Goal: Check status: Check status

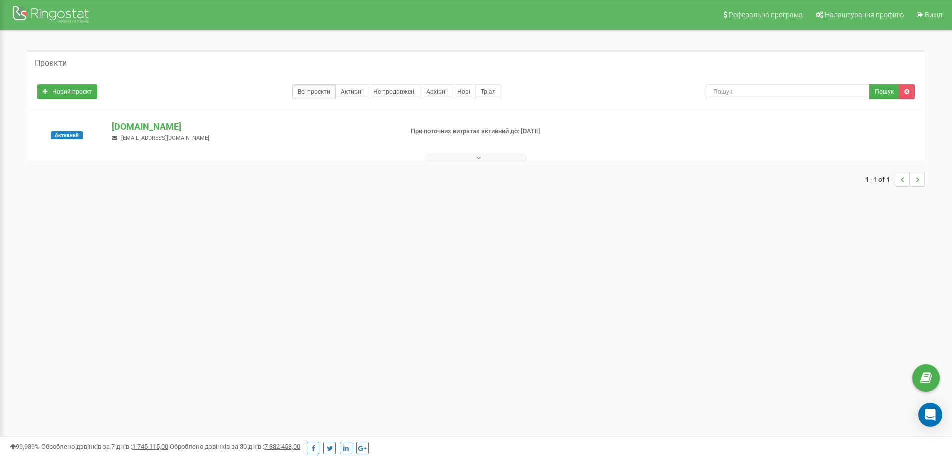
click at [480, 157] on icon at bounding box center [478, 157] width 4 height 7
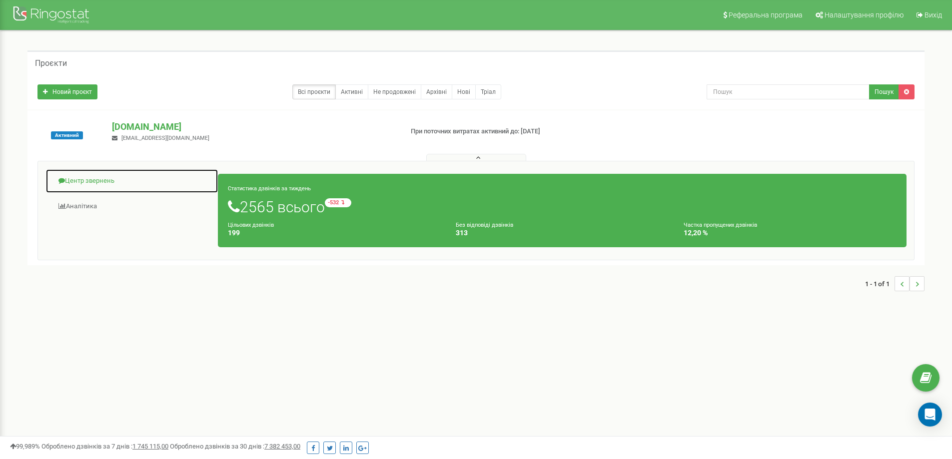
click at [109, 178] on link "Центр звернень" at bounding box center [131, 181] width 173 height 24
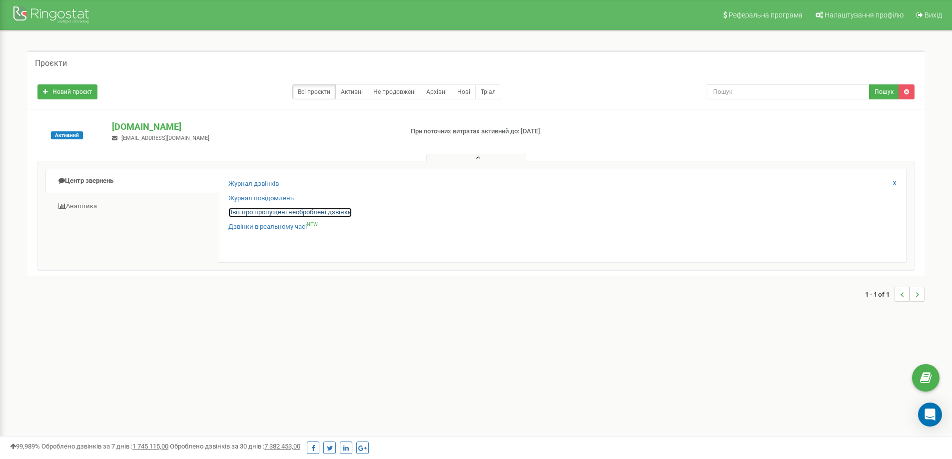
click at [310, 210] on link "Звіт про пропущені необроблені дзвінки" at bounding box center [289, 212] width 123 height 9
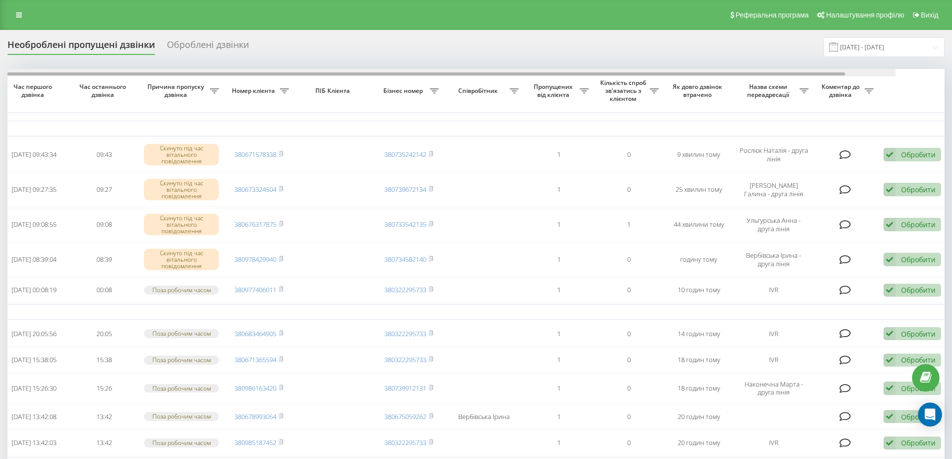
scroll to position [0, 62]
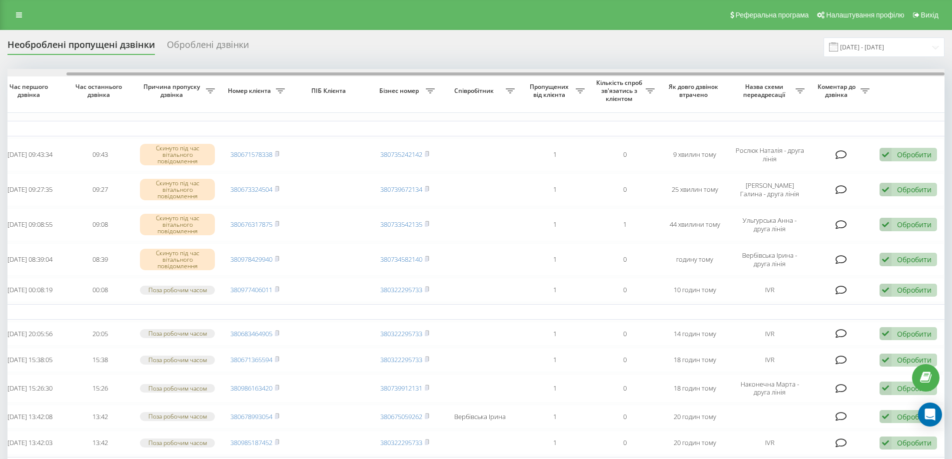
drag, startPoint x: 814, startPoint y: 75, endPoint x: 875, endPoint y: 75, distance: 61.0
click at [875, 75] on div at bounding box center [505, 73] width 878 height 3
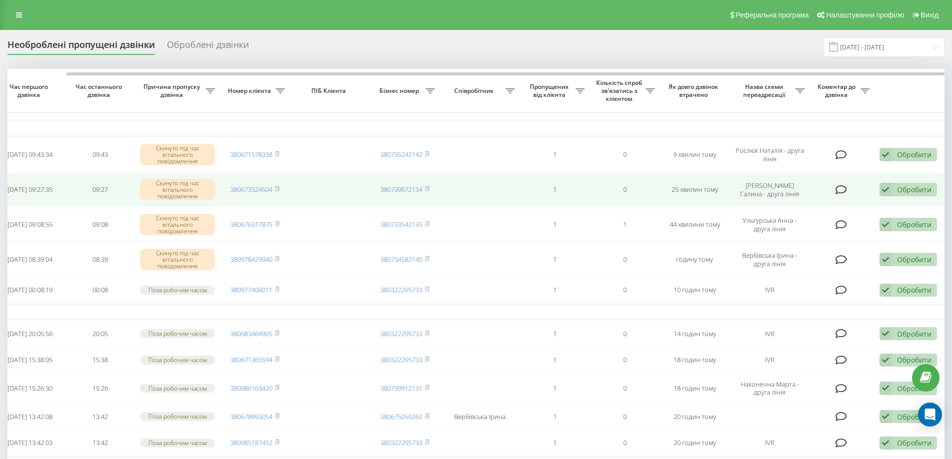
click at [893, 187] on div "Обробити Не вдалося зв'язатися Зв'язався з клієнтом за допомогою іншого каналу …" at bounding box center [908, 189] width 57 height 13
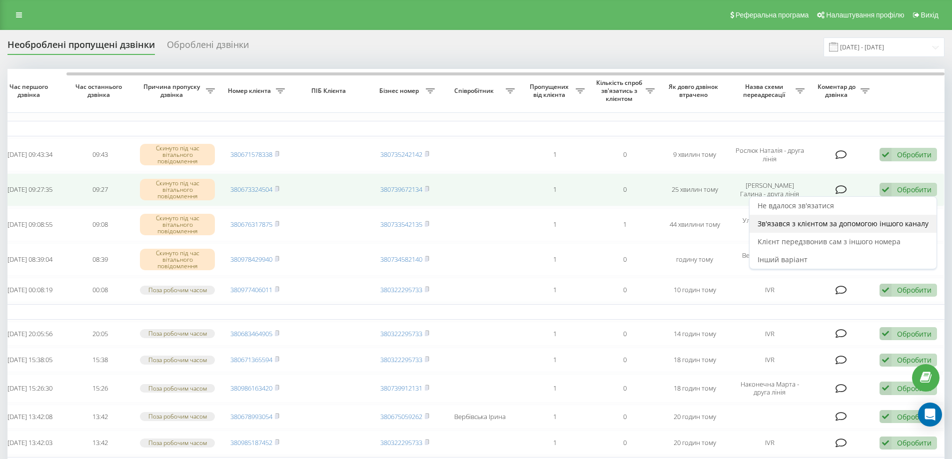
click at [882, 219] on span "Зв'язався з клієнтом за допомогою іншого каналу" at bounding box center [843, 223] width 171 height 9
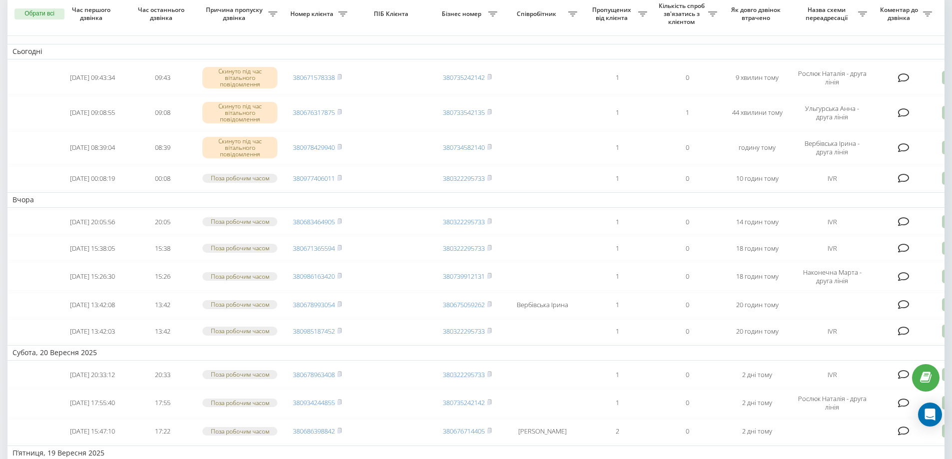
scroll to position [0, 0]
